Goal: Check status

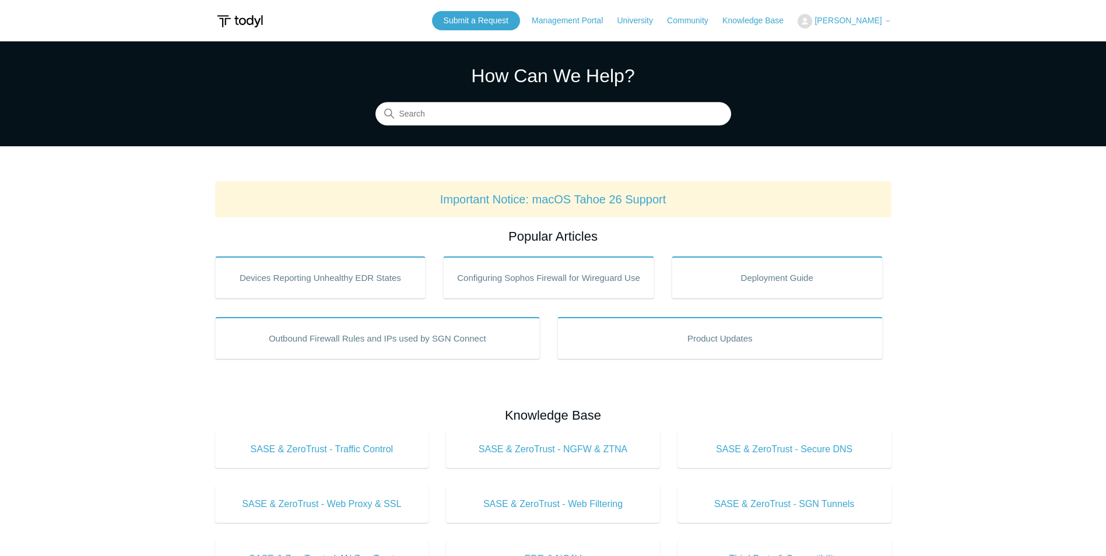
click at [855, 15] on button "[PERSON_NAME]" at bounding box center [843, 21] width 93 height 15
click at [856, 38] on link "My Support Requests" at bounding box center [855, 46] width 114 height 20
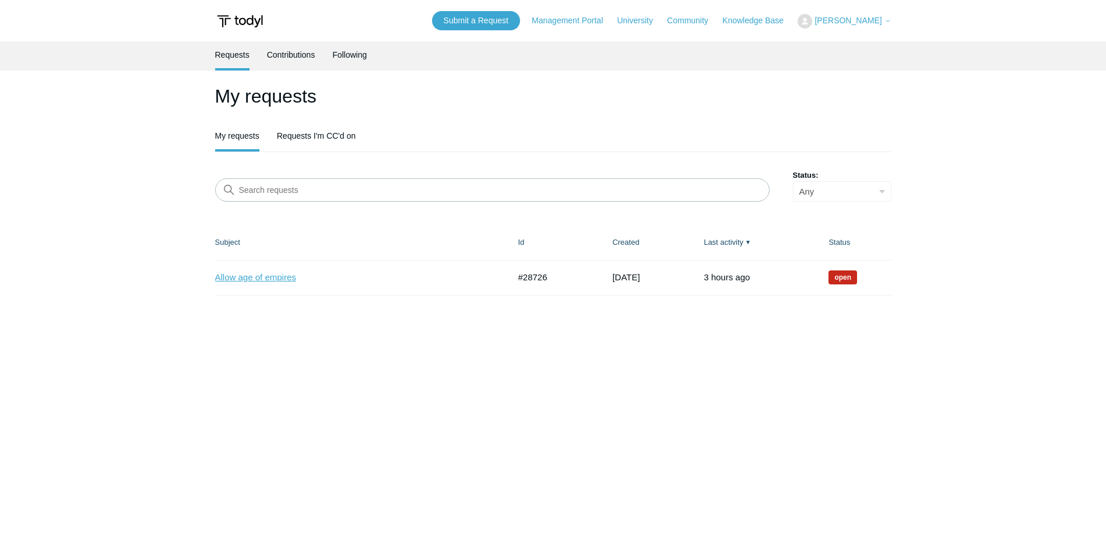
click at [278, 282] on link "Allow age of empires" at bounding box center [353, 277] width 277 height 13
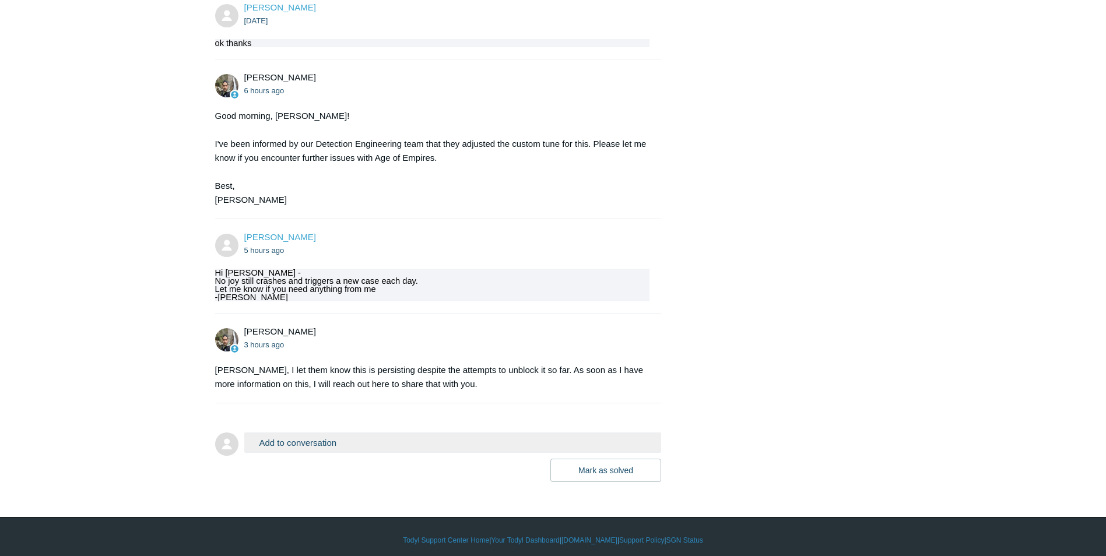
scroll to position [893, 0]
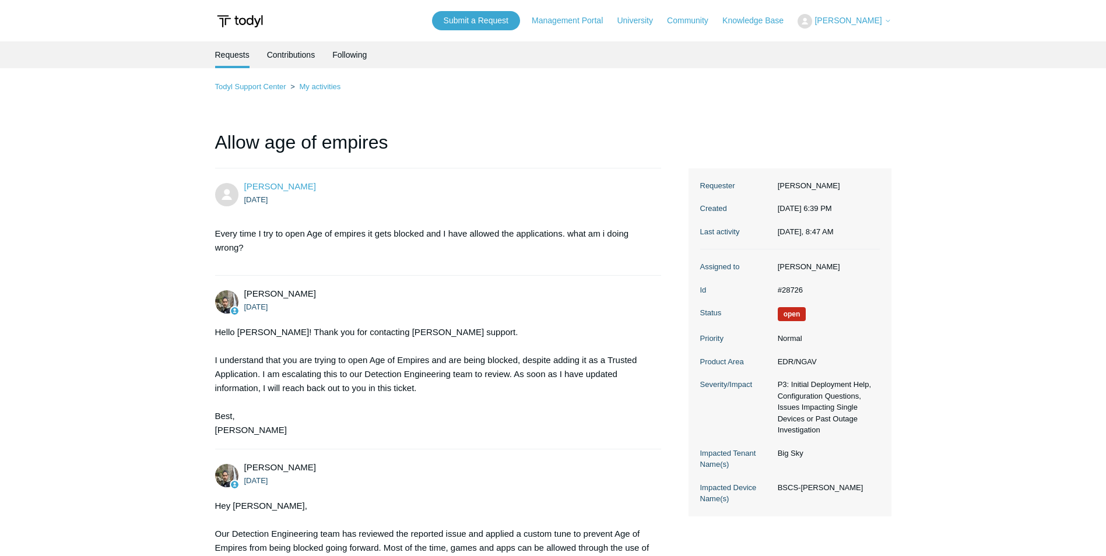
scroll to position [891, 0]
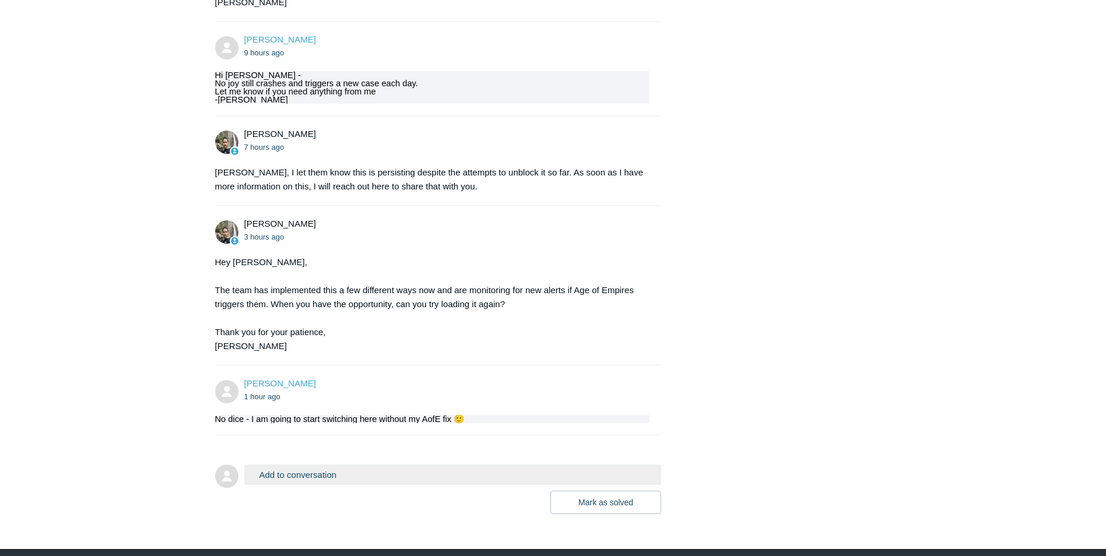
scroll to position [1123, 0]
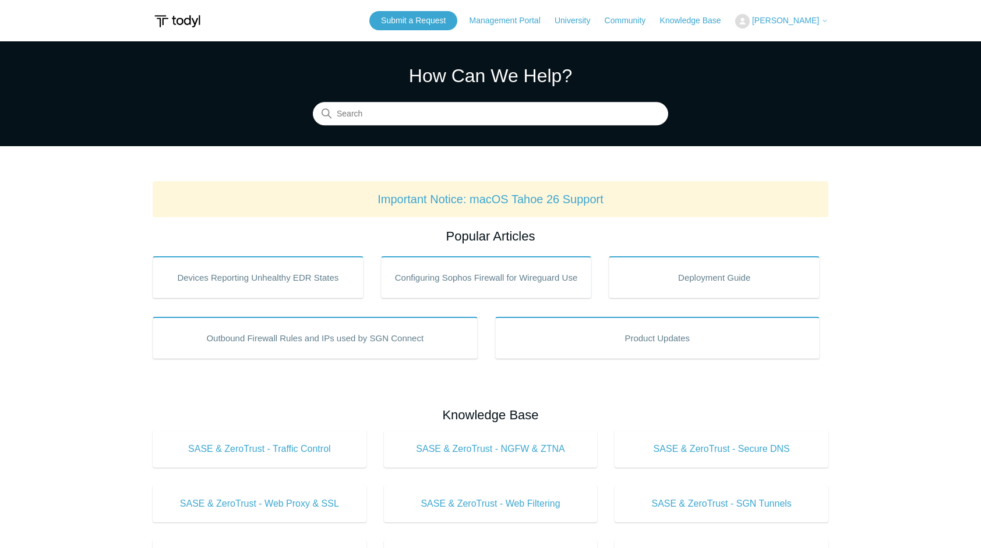
click at [787, 19] on span "[PERSON_NAME]" at bounding box center [785, 20] width 67 height 9
click at [783, 47] on link "My Support Requests" at bounding box center [793, 46] width 114 height 20
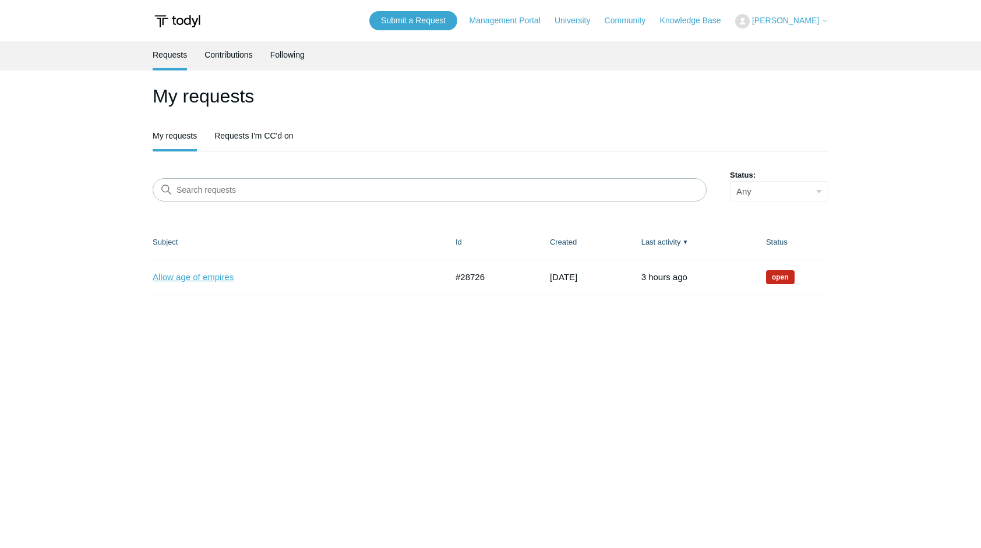
click at [209, 276] on link "Allow age of empires" at bounding box center [291, 277] width 277 height 13
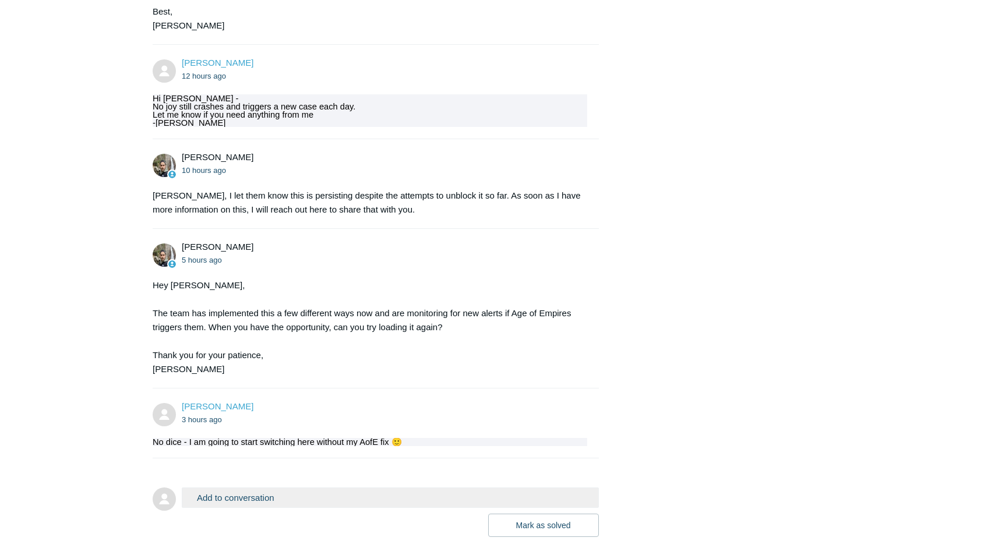
scroll to position [1127, 0]
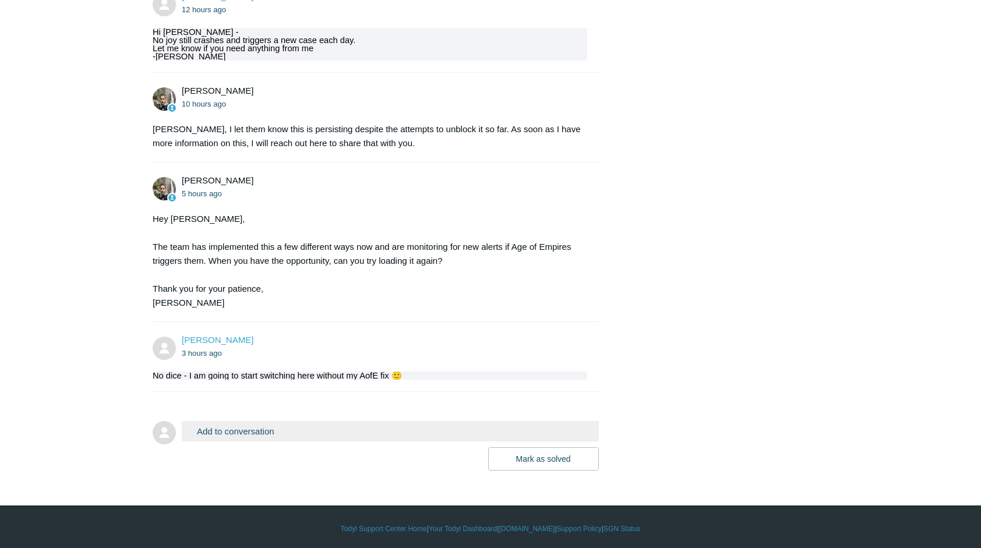
click at [522, 289] on div "Hey [PERSON_NAME], The team has implemented this a few different ways now and a…" at bounding box center [370, 261] width 435 height 98
